Goal: Answer question/provide support

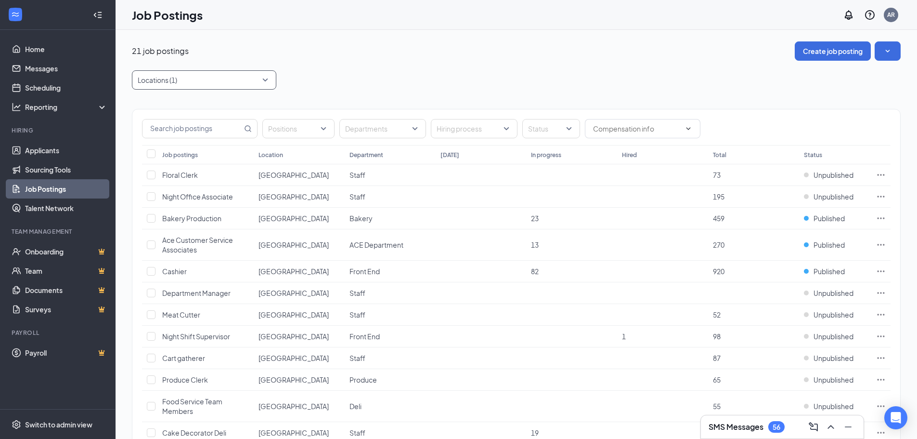
click at [205, 79] on div at bounding box center [199, 79] width 130 height 15
click at [199, 132] on span "450 Jasper Hometown IGA" at bounding box center [194, 128] width 83 height 9
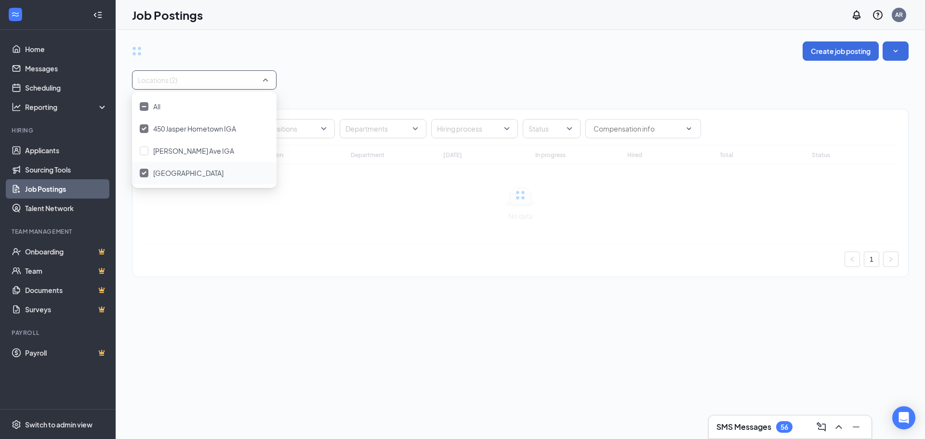
click at [189, 168] on div "North Park IGA" at bounding box center [188, 173] width 70 height 11
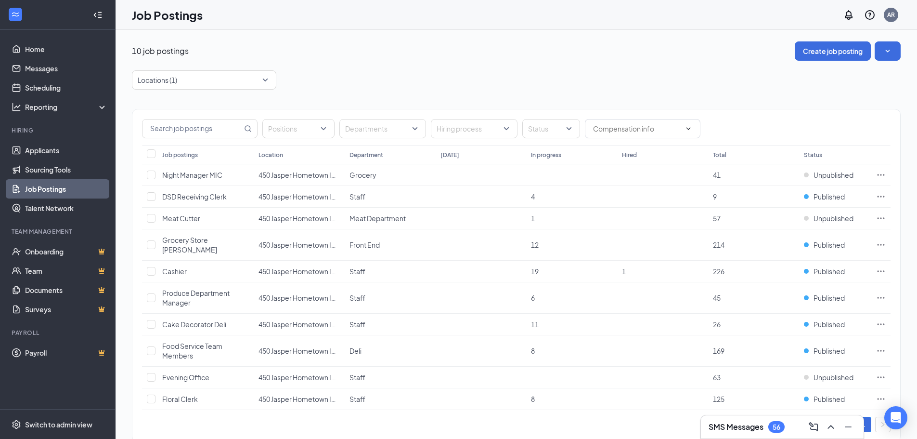
click at [377, 35] on div "10 job postings Create job posting Locations (1) Positions Departments Hiring p…" at bounding box center [517, 246] width 802 height 433
click at [884, 293] on icon "Ellipses" at bounding box center [881, 298] width 10 height 10
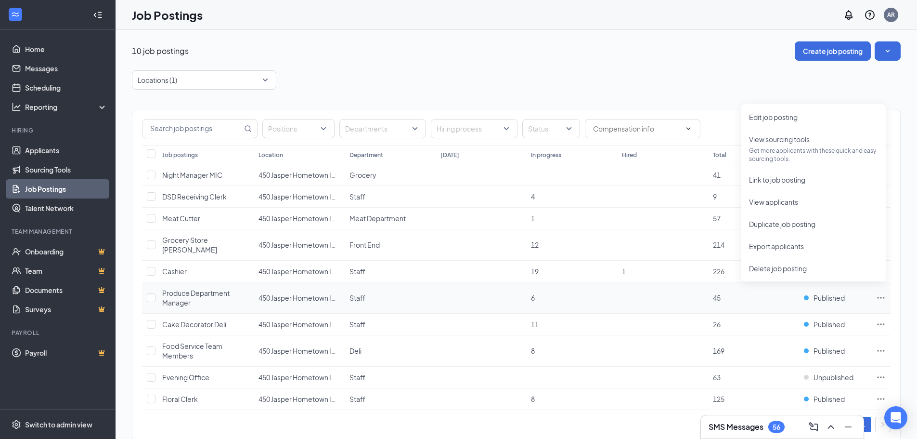
click at [451, 288] on td at bounding box center [481, 297] width 91 height 31
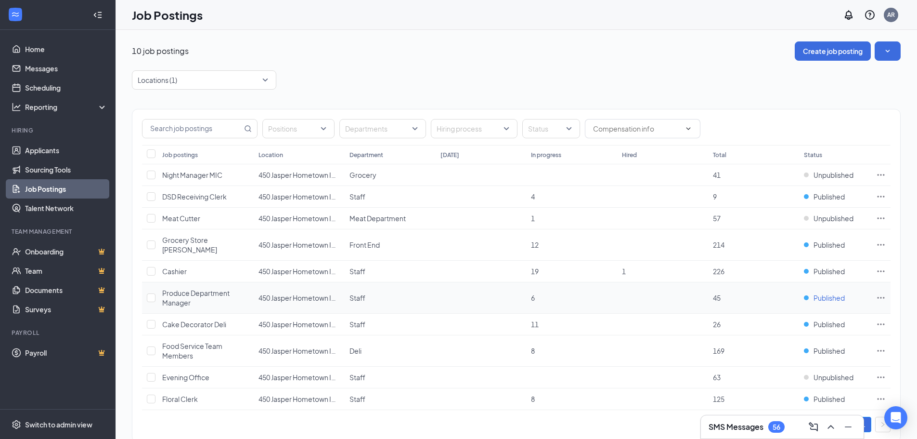
click at [841, 293] on span "Published" at bounding box center [829, 298] width 31 height 10
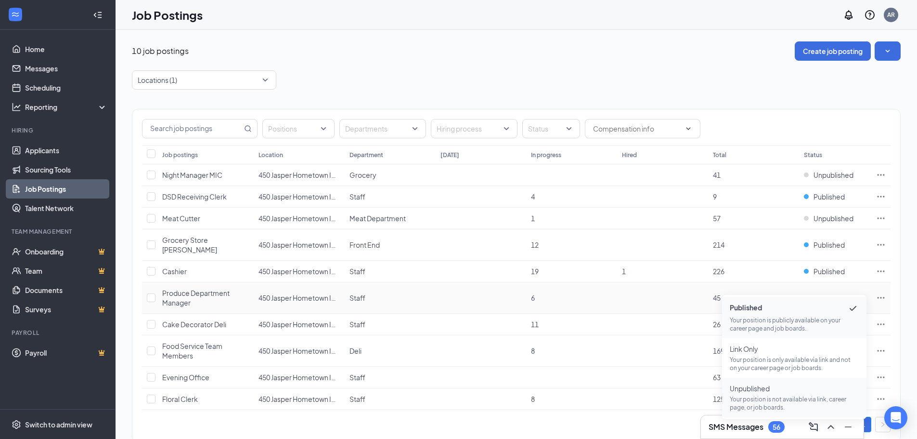
click at [775, 397] on p "Your position is not available via link, career page, or job boards." at bounding box center [794, 403] width 129 height 16
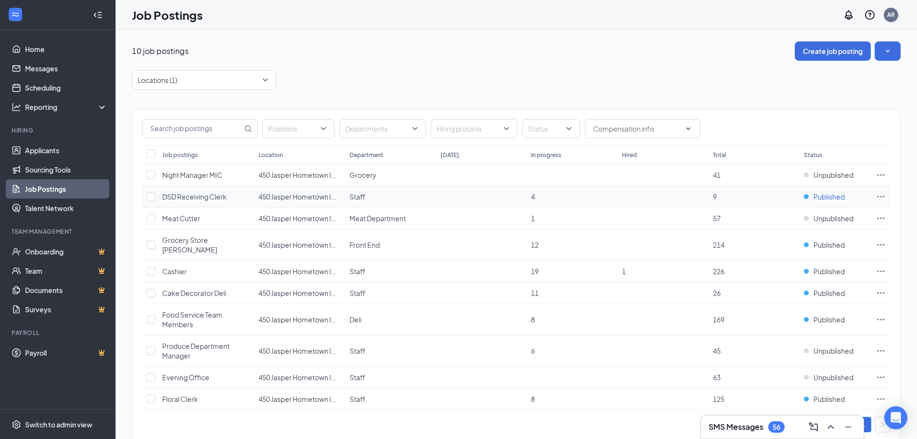
click at [829, 195] on span "Published" at bounding box center [829, 197] width 31 height 10
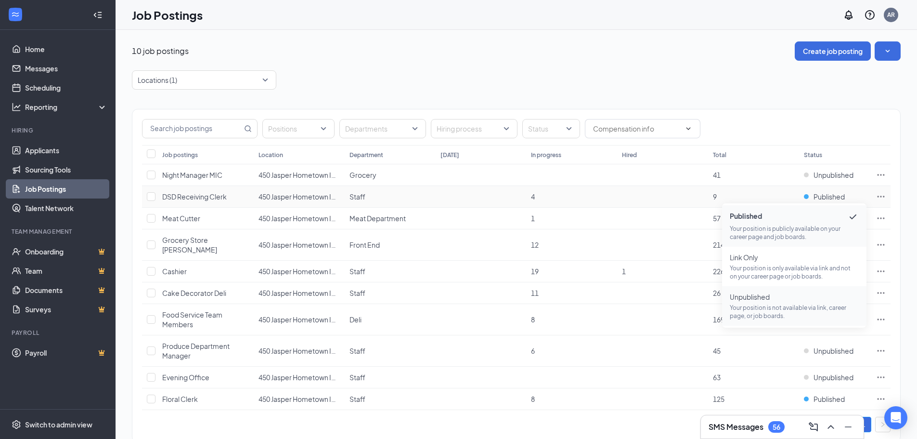
click at [779, 304] on p "Your position is not available via link, career page, or job boards." at bounding box center [794, 311] width 129 height 16
